Goal: Navigation & Orientation: Find specific page/section

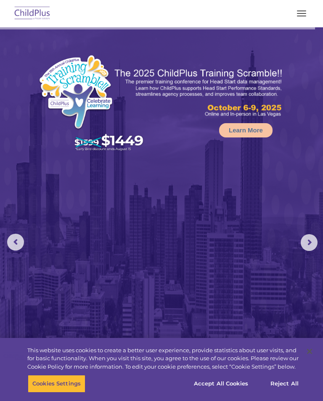
select select "MEDIUM"
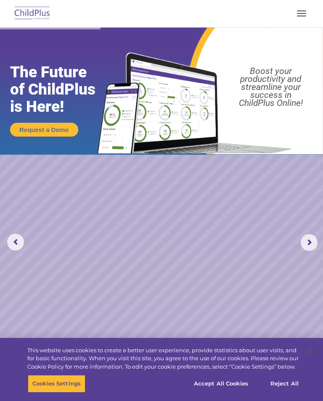
click at [42, 11] on img at bounding box center [32, 14] width 39 height 20
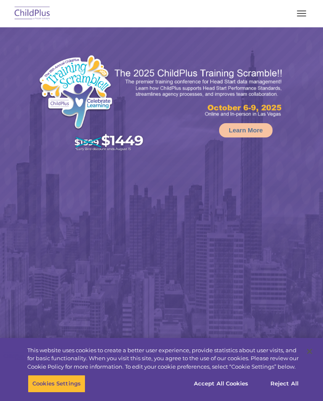
select select "MEDIUM"
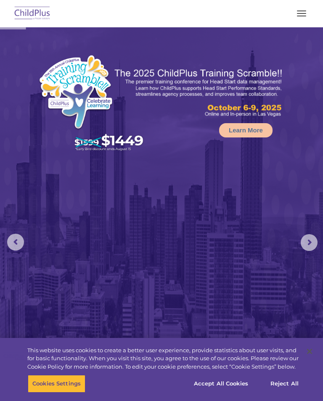
click at [308, 8] on button "button" at bounding box center [301, 13] width 18 height 13
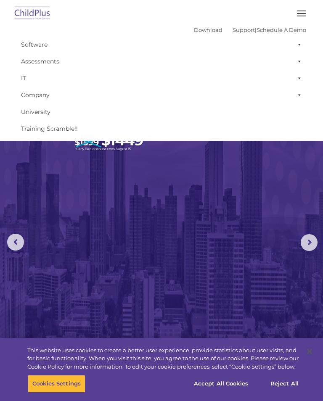
click at [200, 29] on link "Download" at bounding box center [208, 29] width 29 height 7
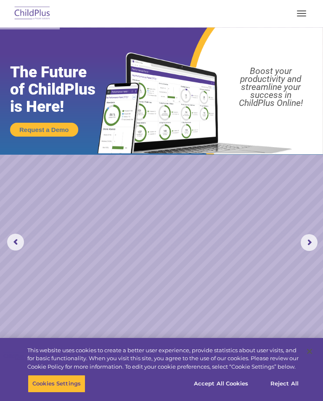
select select "MEDIUM"
click at [304, 14] on button "button" at bounding box center [301, 13] width 18 height 13
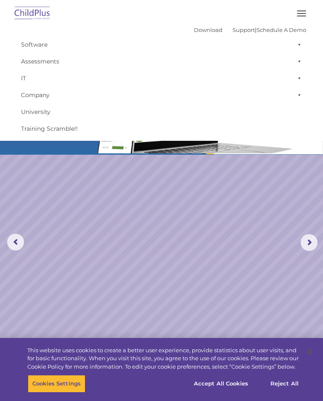
click at [23, 12] on img at bounding box center [32, 14] width 39 height 20
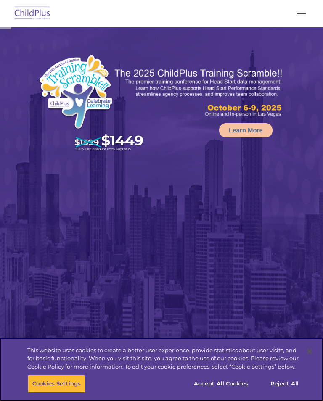
select select "MEDIUM"
